Goal: Task Accomplishment & Management: Manage account settings

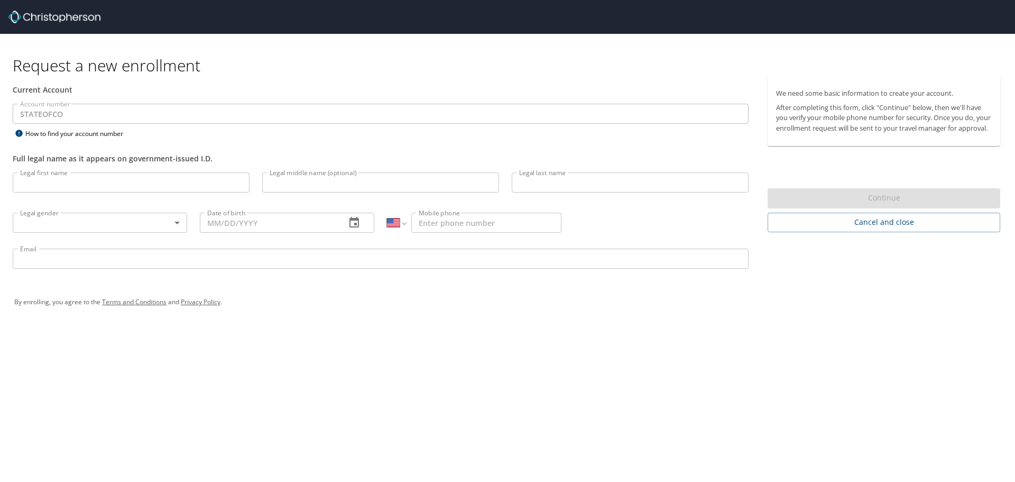
select select "US"
click at [78, 18] on img at bounding box center [54, 17] width 92 height 13
select select "US"
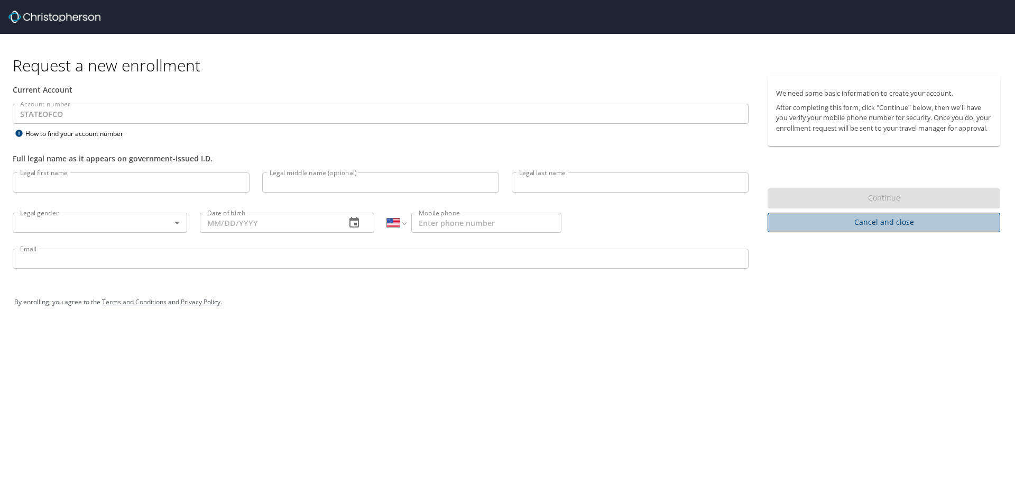
click at [882, 229] on span "Cancel and close" at bounding box center [884, 222] width 216 height 13
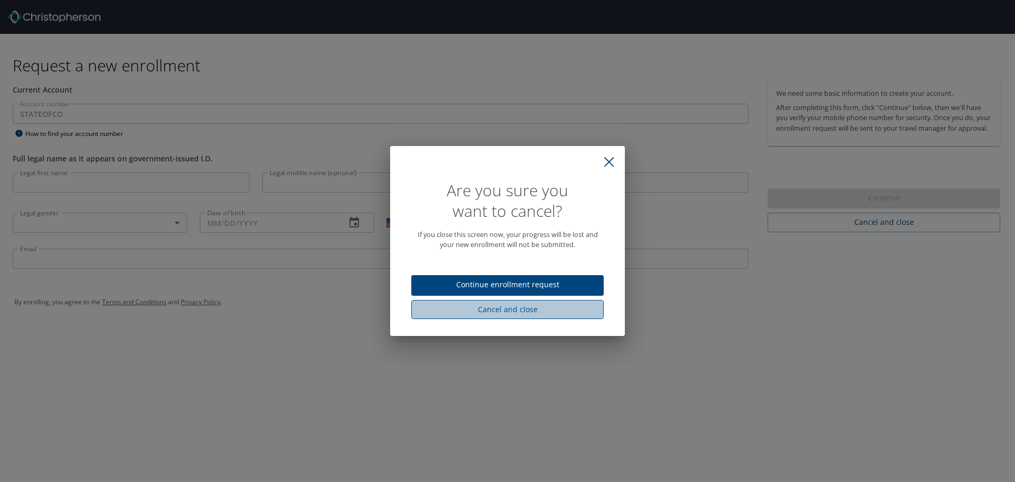
click at [536, 309] on span "Cancel and close" at bounding box center [508, 309] width 176 height 13
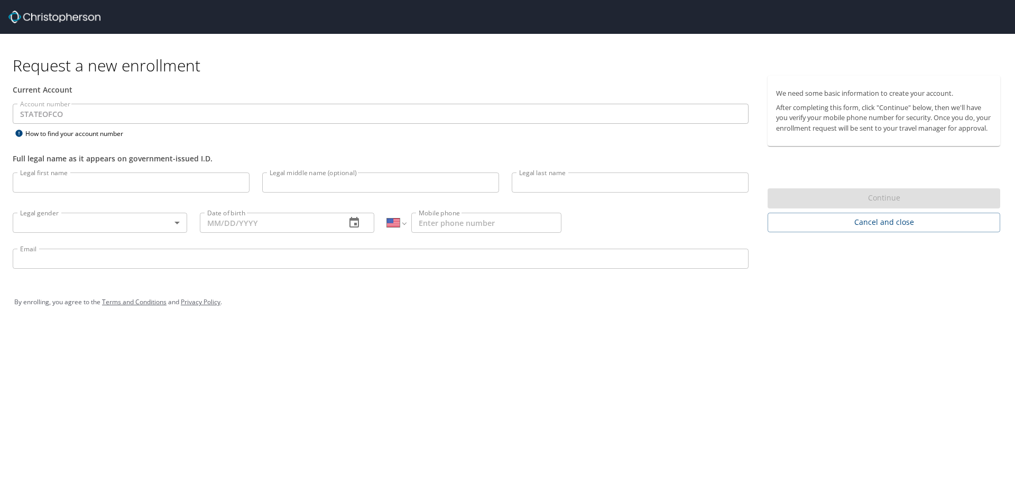
click at [87, 16] on img at bounding box center [54, 17] width 92 height 13
click at [25, 16] on img at bounding box center [54, 17] width 92 height 13
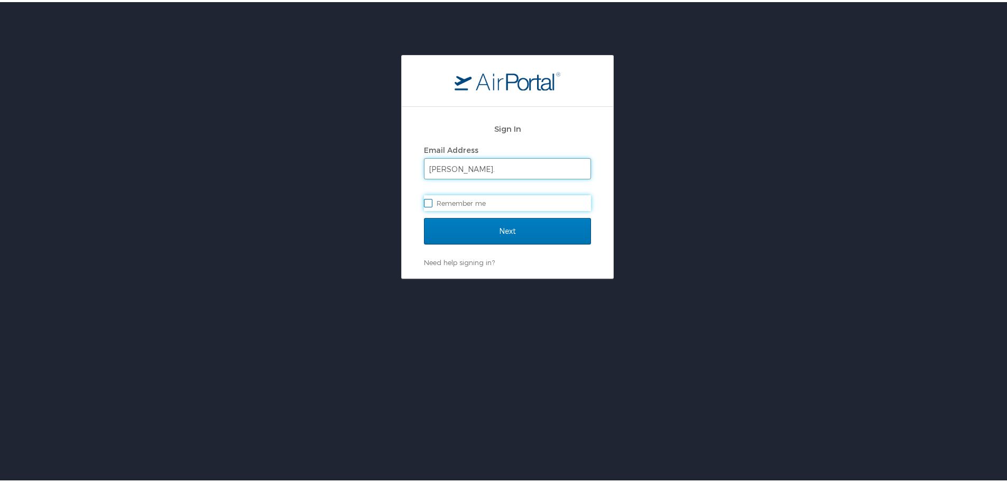
click at [459, 167] on input "joni." at bounding box center [508, 167] width 166 height 20
type input "joni.nuttle@state.co.us"
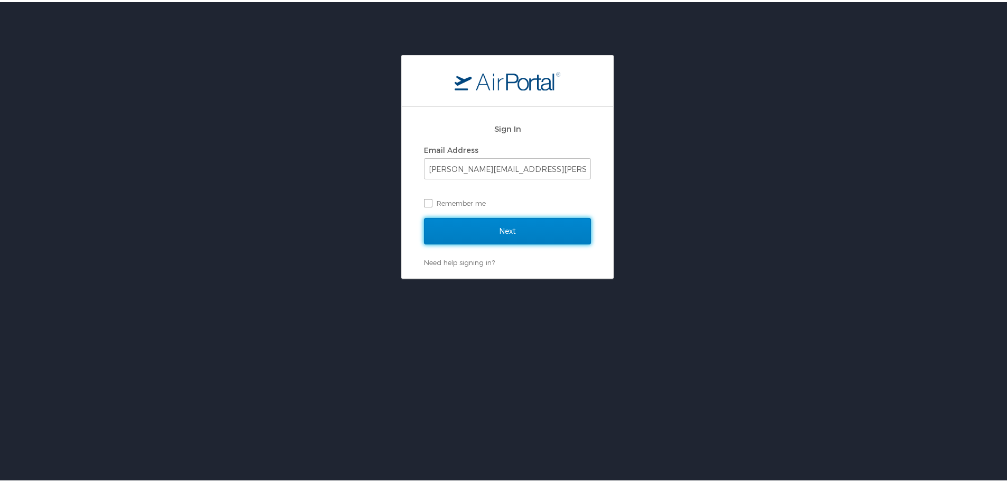
click at [474, 231] on input "Next" at bounding box center [507, 229] width 167 height 26
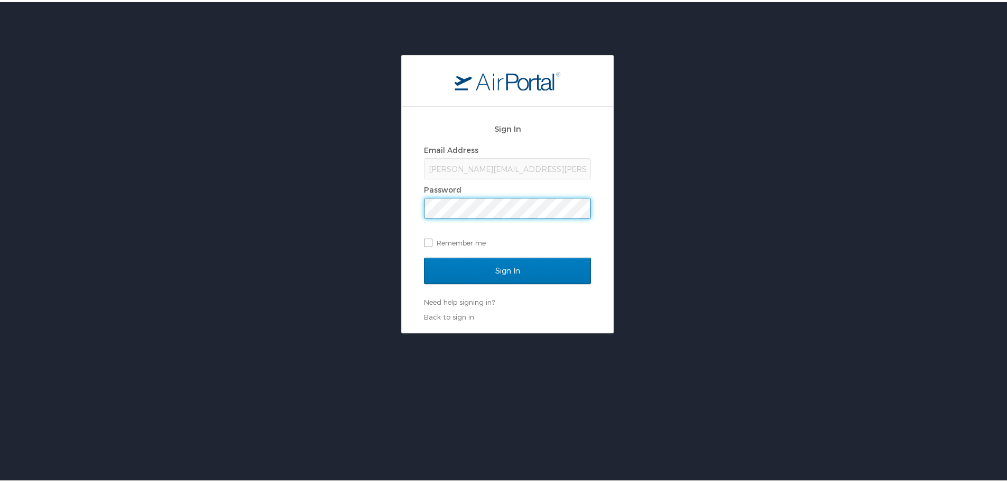
click at [424, 255] on input "Sign In" at bounding box center [507, 268] width 167 height 26
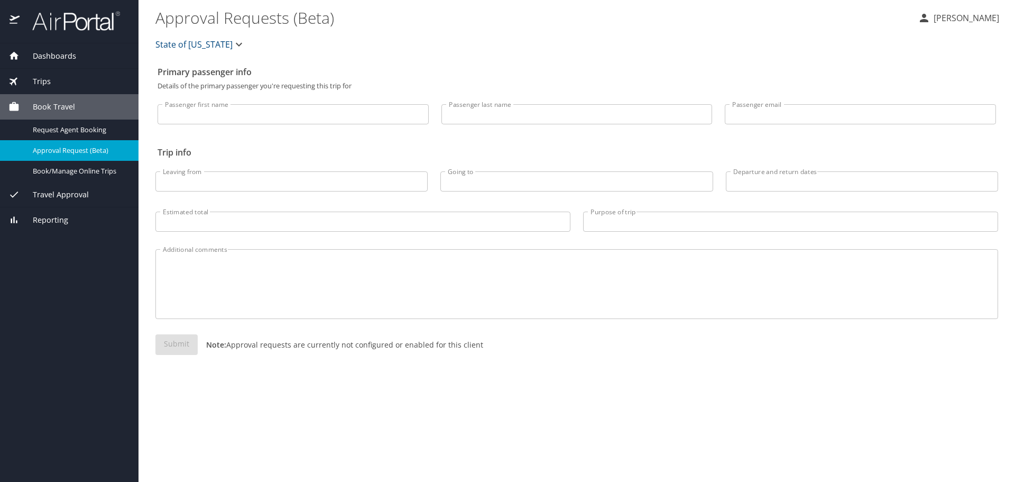
select select "US"
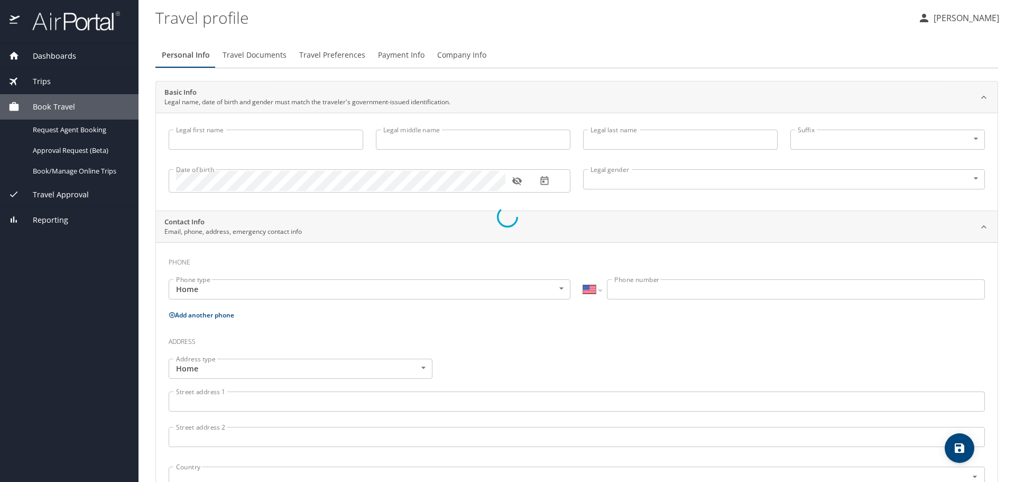
type input "Joni"
type input "Nuttle"
type input "Female"
type input "Lila"
type input "Nuttle"
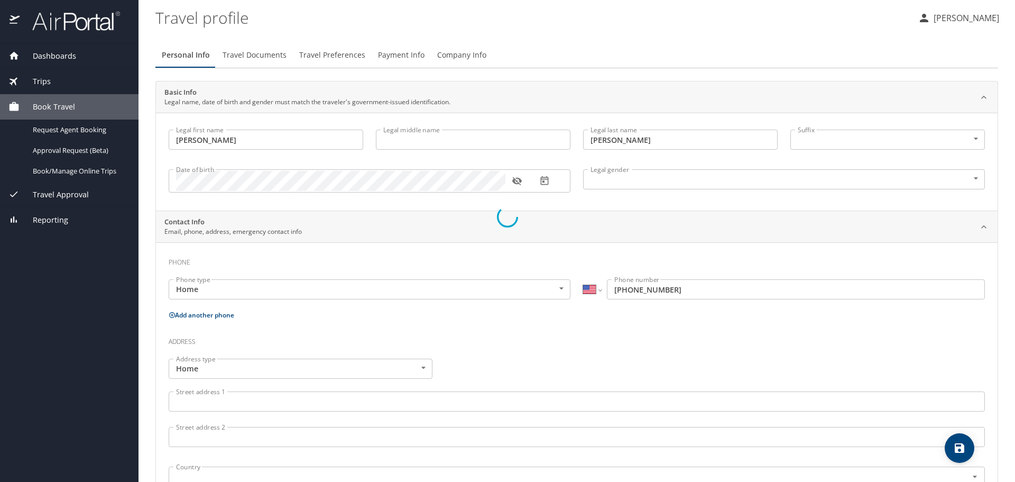
type input "(303) 834-0855"
type input "Lila.dae50@gmail.com"
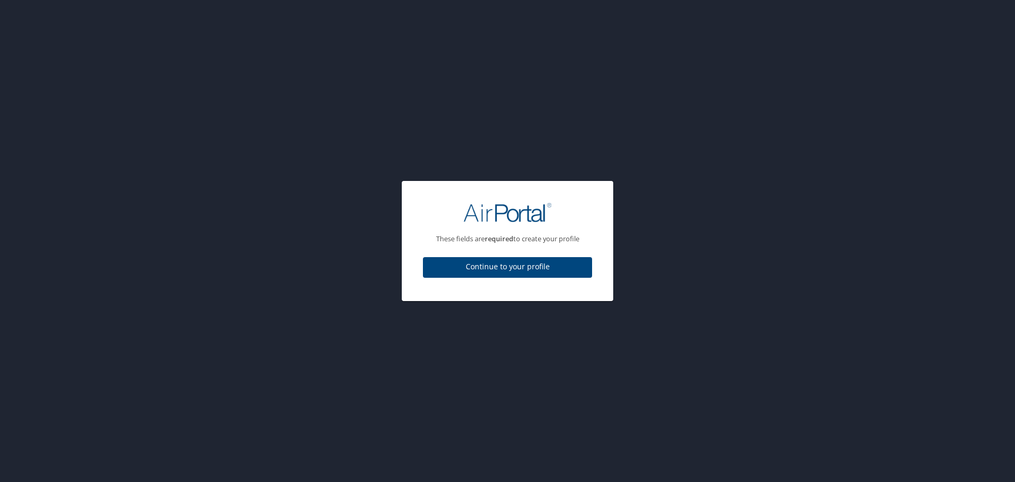
click at [525, 264] on span "Continue to your profile" at bounding box center [507, 266] width 152 height 13
select select "US"
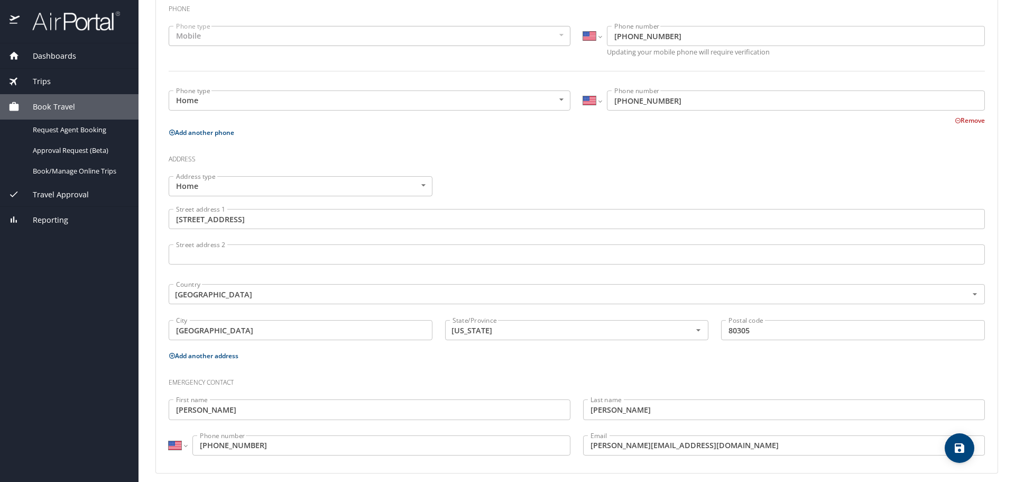
scroll to position [262, 0]
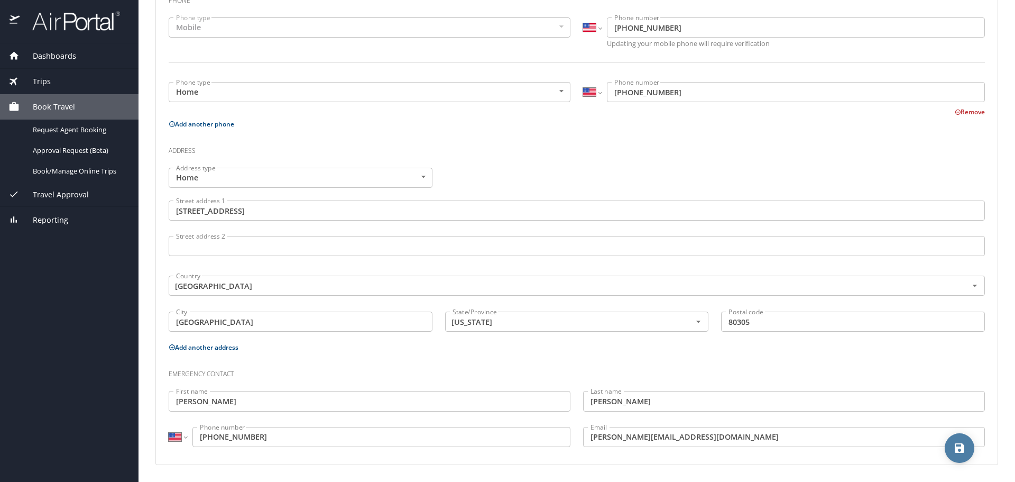
click at [956, 442] on icon "save" at bounding box center [959, 448] width 13 height 13
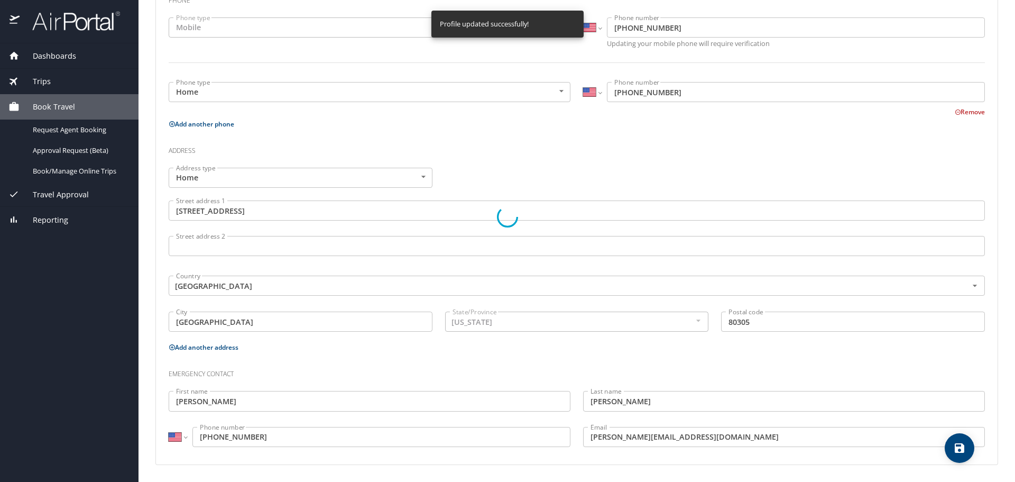
select select "US"
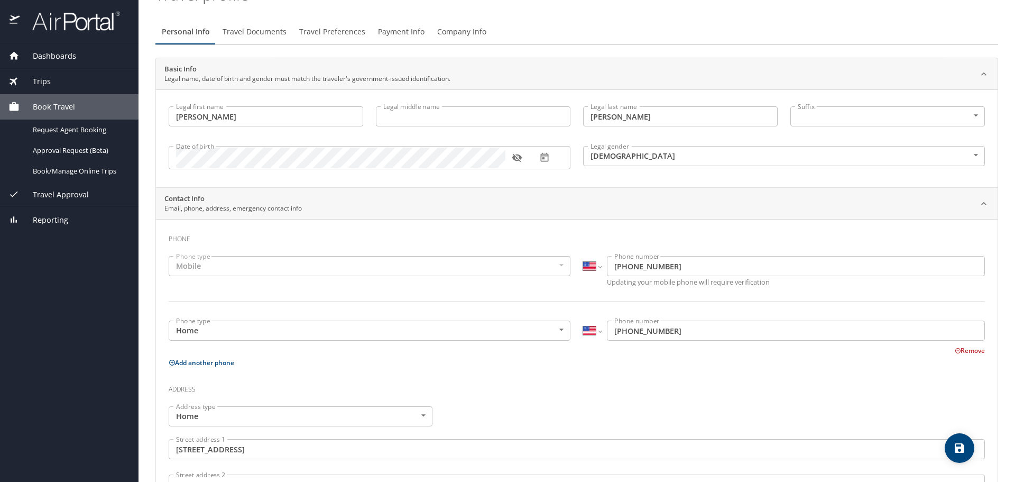
scroll to position [0, 0]
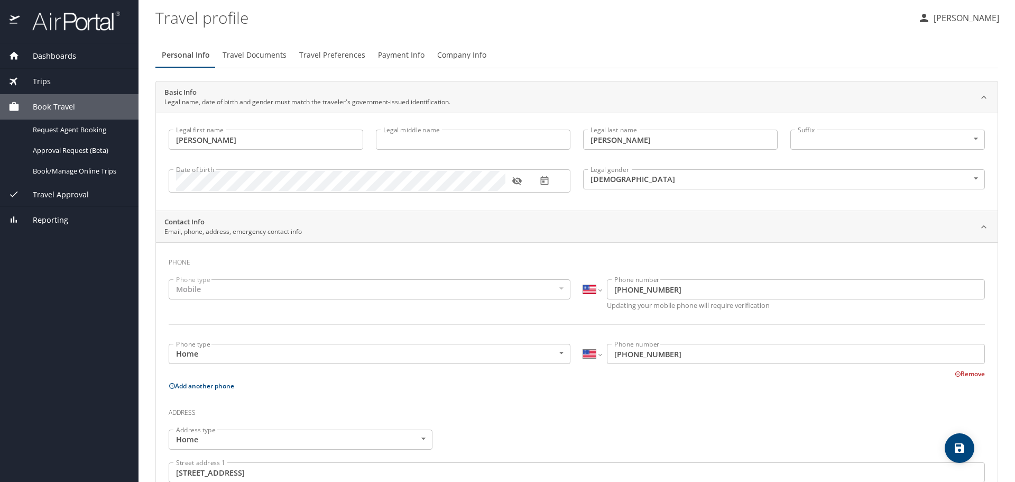
click at [254, 58] on span "Travel Documents" at bounding box center [255, 55] width 64 height 13
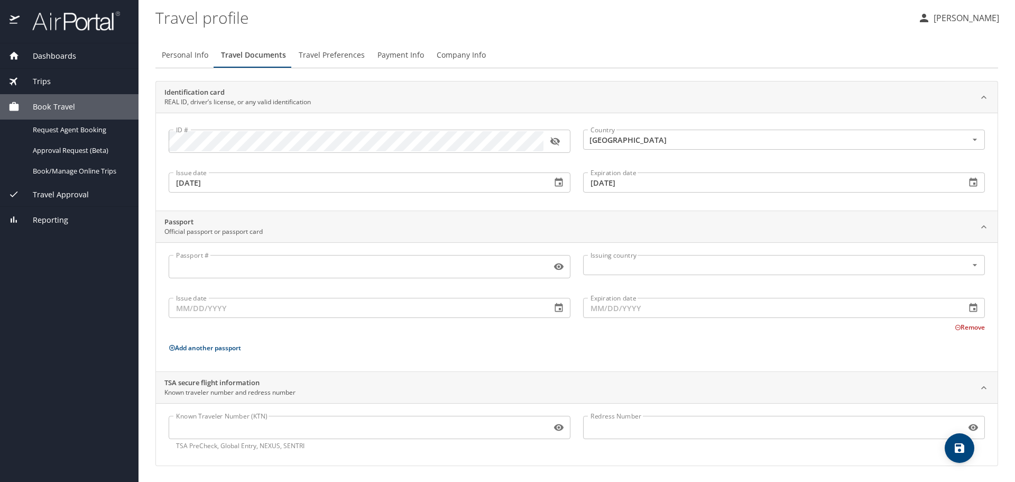
scroll to position [1, 0]
click at [318, 59] on span "Travel Preferences" at bounding box center [332, 54] width 66 height 13
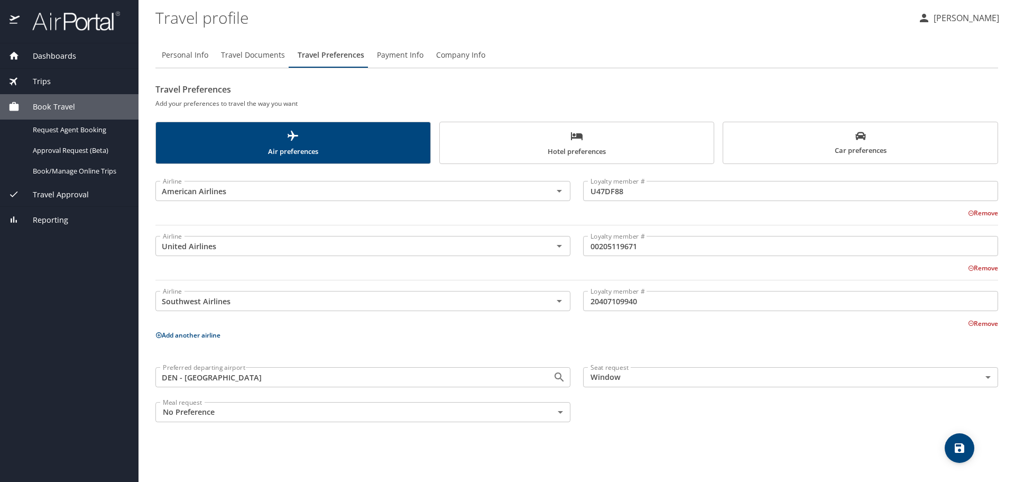
scroll to position [0, 0]
click at [395, 55] on span "Payment Info" at bounding box center [400, 55] width 47 height 13
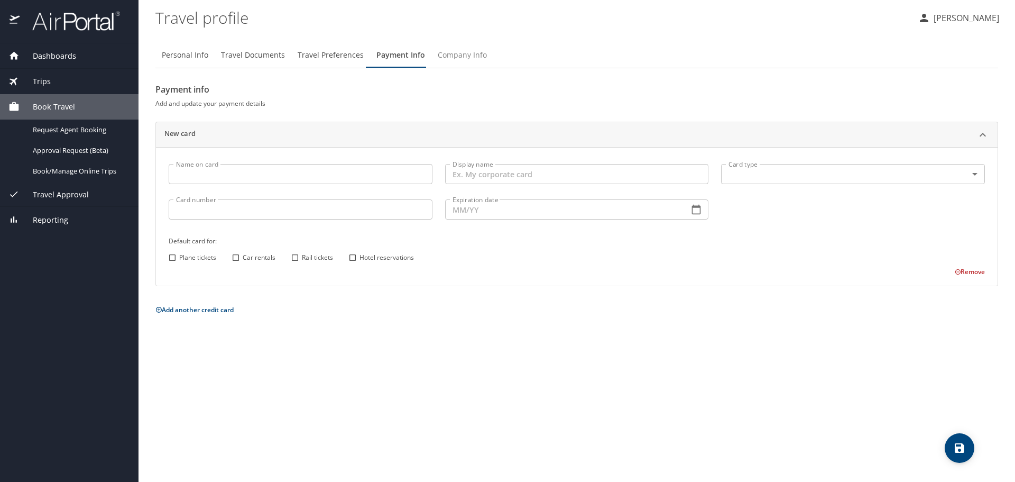
click at [438, 54] on span "Company Info" at bounding box center [462, 55] width 49 height 13
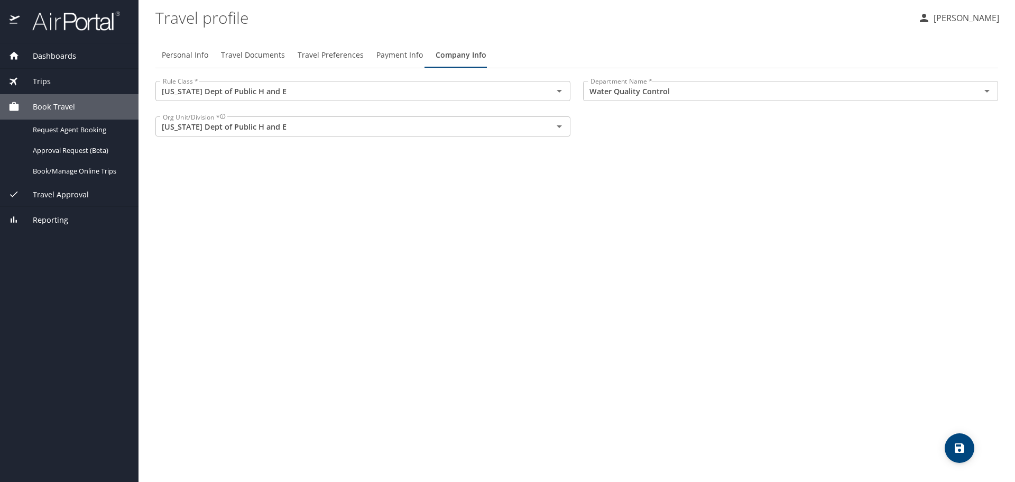
click at [70, 109] on span "Book Travel" at bounding box center [48, 107] width 56 height 12
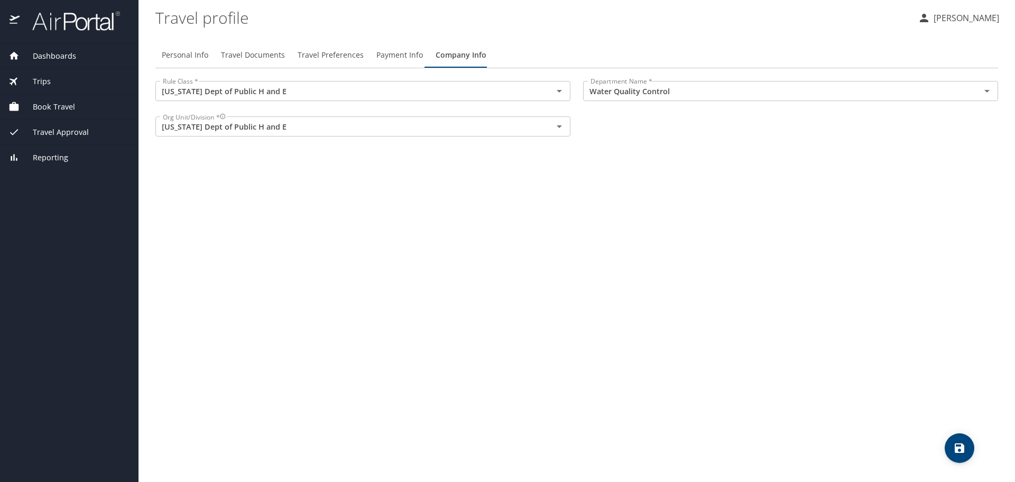
click at [70, 109] on span "Book Travel" at bounding box center [48, 107] width 56 height 12
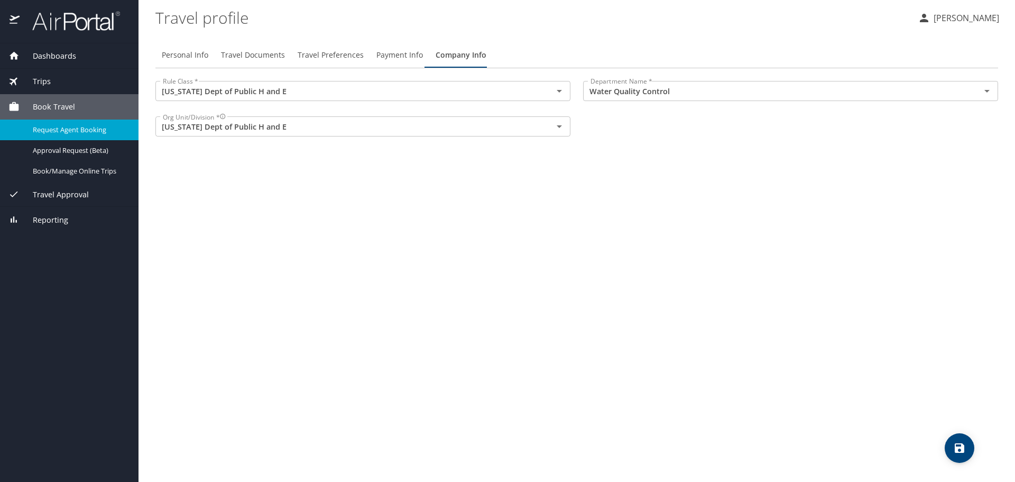
click at [70, 131] on span "Request Agent Booking" at bounding box center [79, 130] width 93 height 10
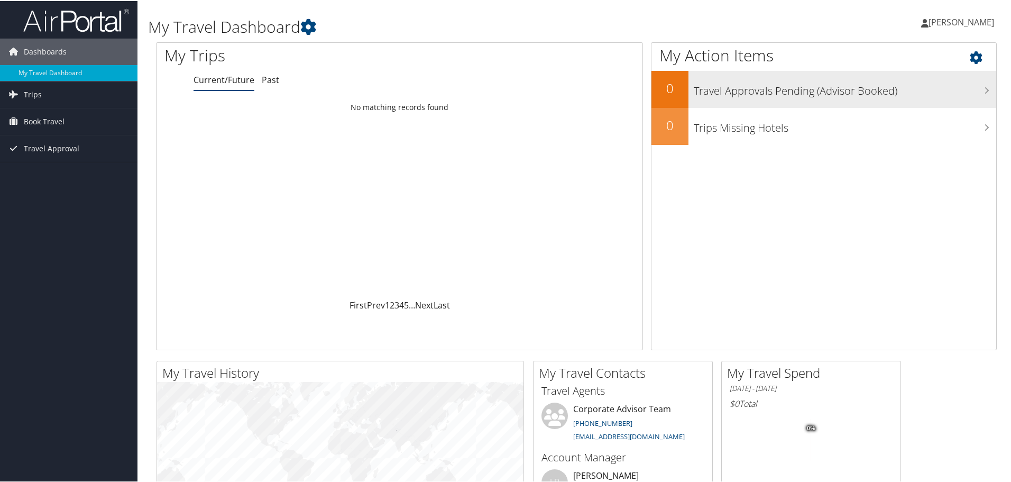
click at [977, 89] on h3 "Travel Approvals Pending (Advisor Booked)" at bounding box center [845, 87] width 302 height 20
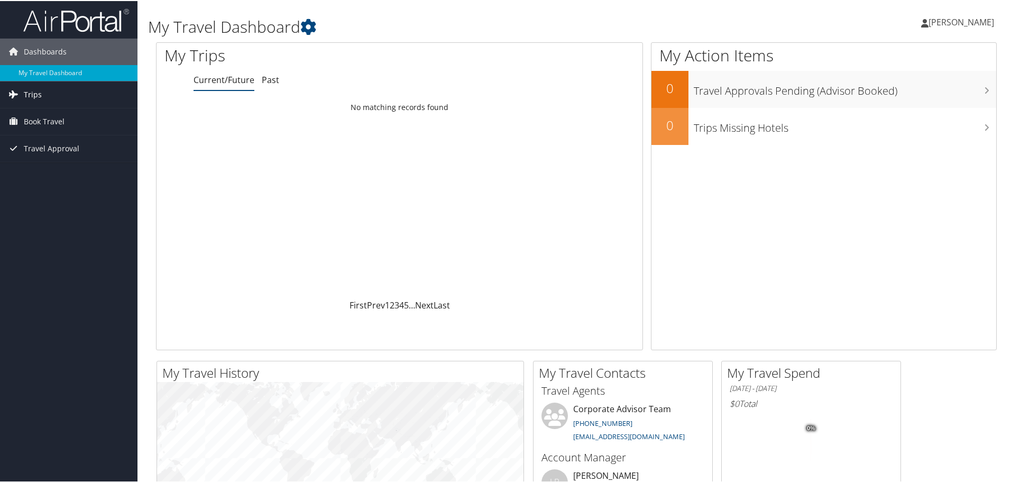
click at [20, 91] on icon at bounding box center [13, 93] width 16 height 16
click at [60, 113] on link "Current/Future Trips" at bounding box center [68, 115] width 137 height 16
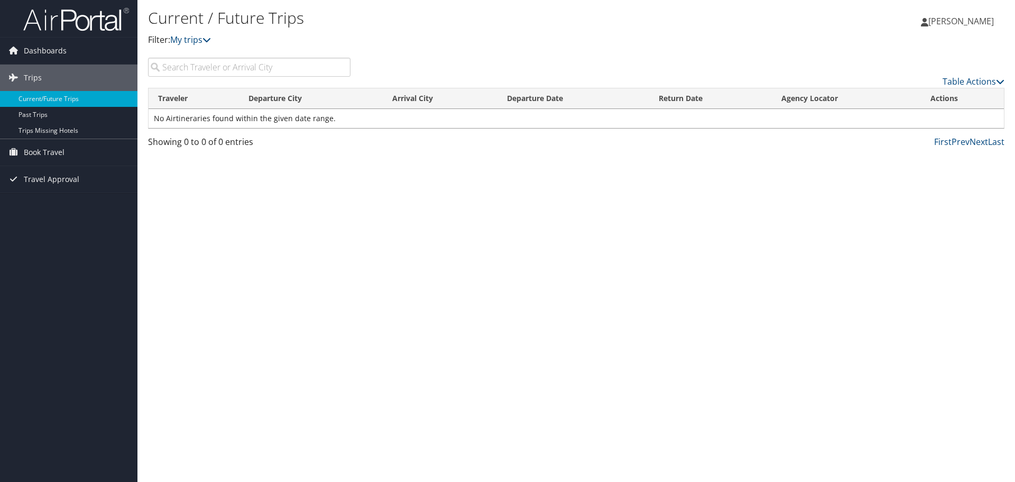
click at [267, 69] on input "search" at bounding box center [249, 67] width 203 height 19
click at [87, 287] on div "Dashboards My Travel Dashboard Trips Current/Future Trips Past Trips Trips Miss…" at bounding box center [507, 241] width 1015 height 482
click at [77, 94] on link "Current/Future Trips" at bounding box center [68, 99] width 137 height 16
click at [211, 39] on icon at bounding box center [207, 39] width 8 height 8
click at [58, 80] on link "Trips" at bounding box center [68, 78] width 137 height 26
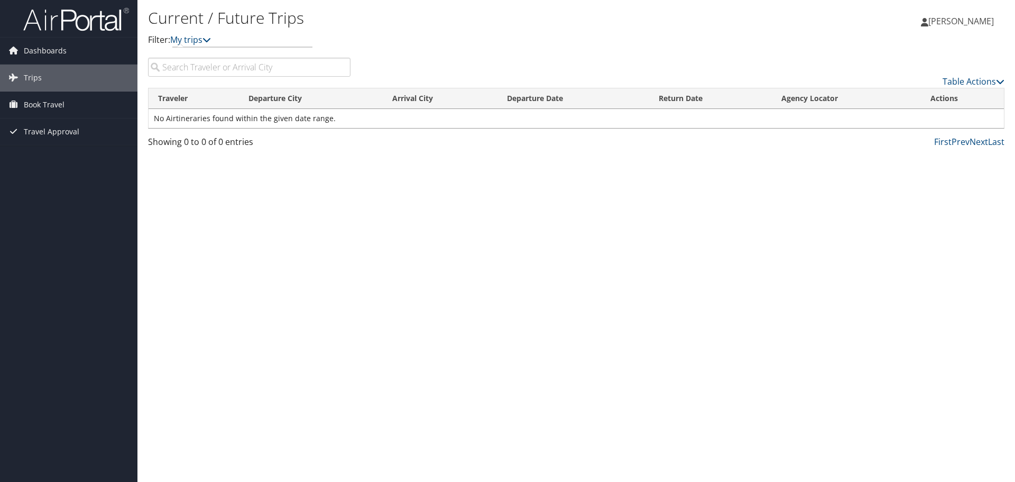
click at [956, 24] on span "[PERSON_NAME]" at bounding box center [962, 21] width 66 height 12
click at [912, 175] on link "Sign Out" at bounding box center [935, 172] width 118 height 18
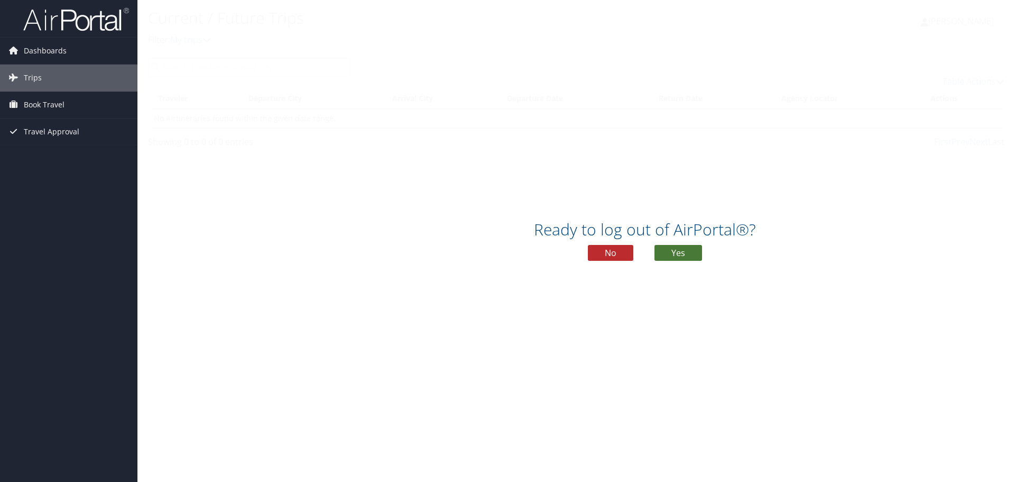
click at [660, 252] on button "Yes" at bounding box center [679, 253] width 48 height 16
